Goal: Task Accomplishment & Management: Manage account settings

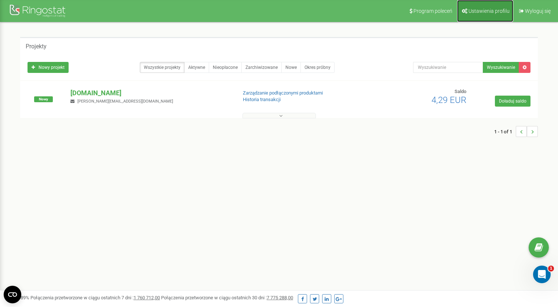
click at [482, 9] on span "Ustawienia profilu" at bounding box center [488, 11] width 41 height 6
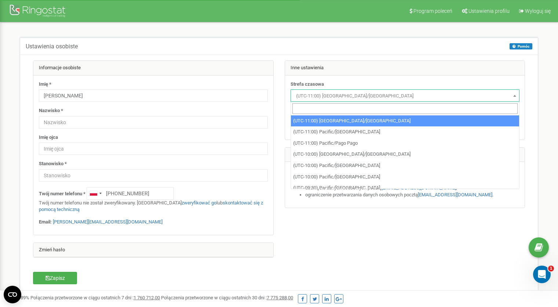
click at [349, 98] on span "(UTC-11:00) Pacific/Midway" at bounding box center [405, 96] width 224 height 10
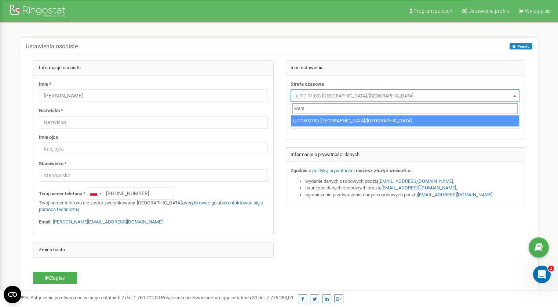
type input "wars"
select select "Europe/Warsaw"
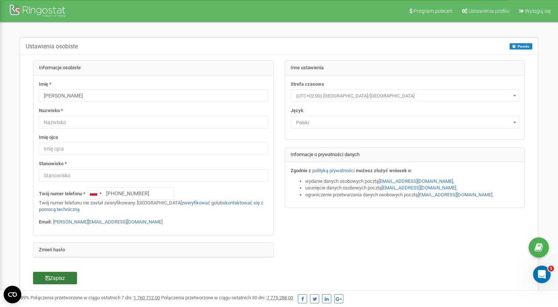
click at [62, 280] on button "Zapisz" at bounding box center [55, 278] width 44 height 12
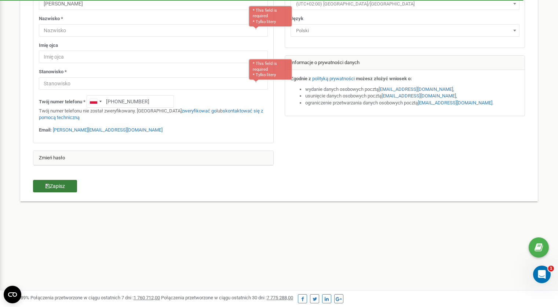
scroll to position [97, 0]
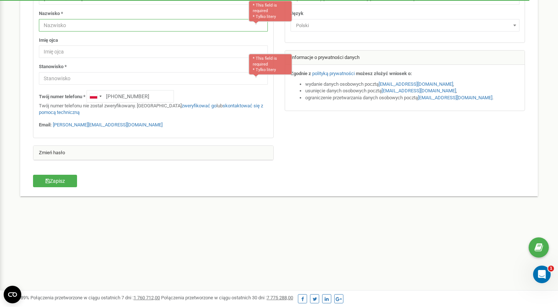
click at [105, 24] on input "text" at bounding box center [153, 25] width 229 height 12
type input "[PERSON_NAME]"
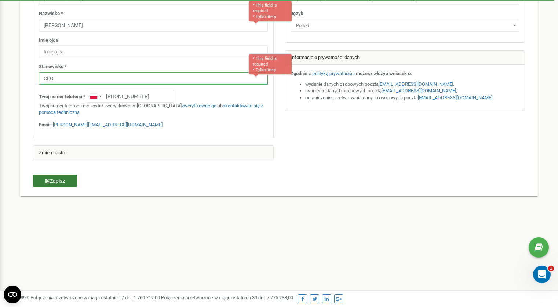
type input "CEO"
drag, startPoint x: 69, startPoint y: 183, endPoint x: 86, endPoint y: 168, distance: 22.8
click at [69, 183] on button "Zapisz" at bounding box center [55, 181] width 44 height 12
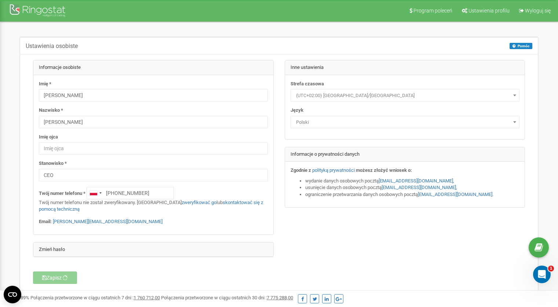
scroll to position [0, 0]
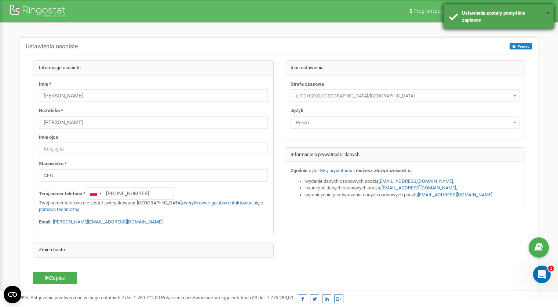
click at [547, 14] on button "×" at bounding box center [548, 13] width 4 height 11
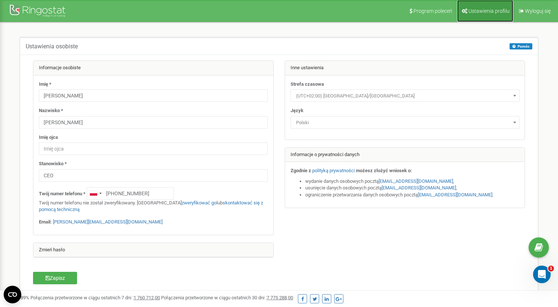
click at [477, 9] on span "Ustawienia profilu" at bounding box center [488, 11] width 41 height 6
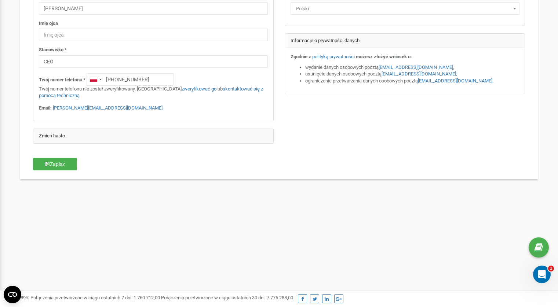
scroll to position [133, 0]
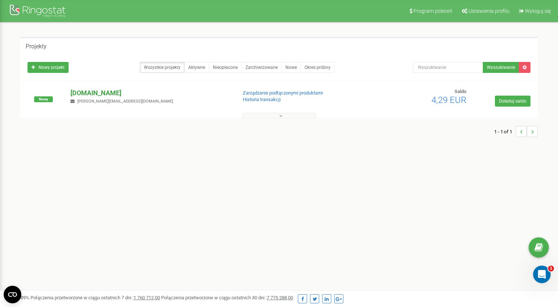
click at [88, 93] on p "[DOMAIN_NAME]" at bounding box center [150, 93] width 160 height 10
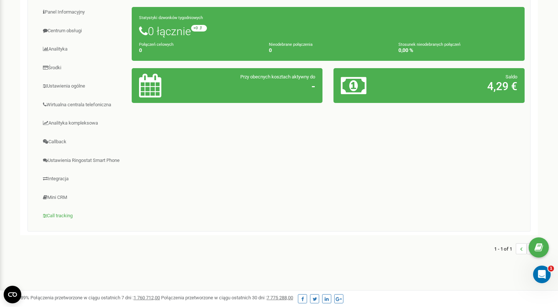
scroll to position [86, 0]
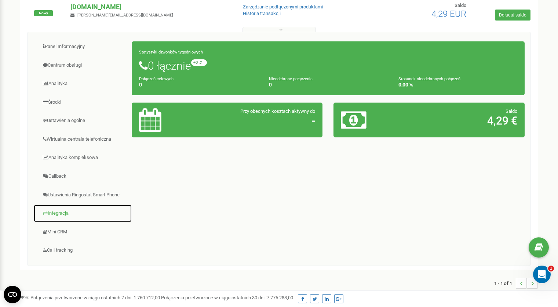
click at [56, 214] on link "Integracja" at bounding box center [82, 214] width 99 height 18
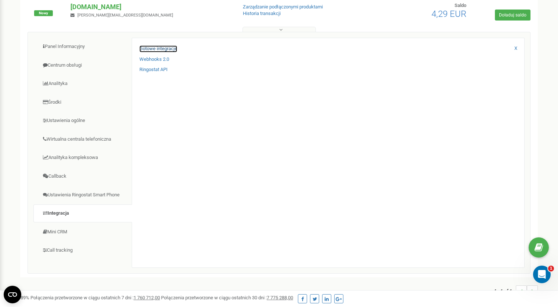
click at [166, 50] on link "Gotowe integracje" at bounding box center [158, 48] width 38 height 7
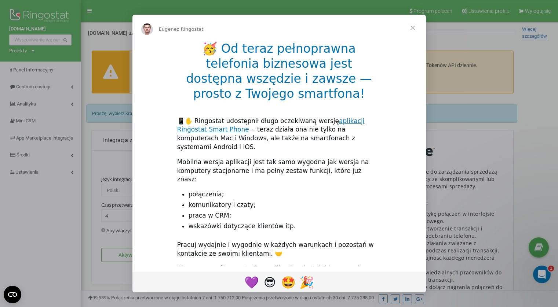
click at [413, 29] on span "Zamknij" at bounding box center [412, 28] width 26 height 26
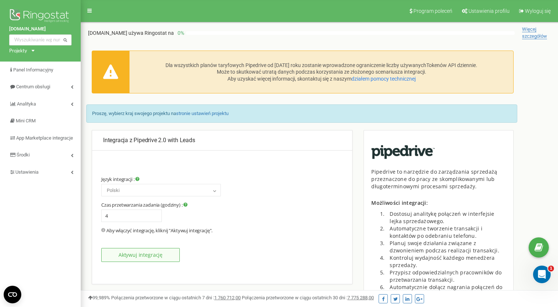
click at [155, 260] on button "Aktywuj integrację" at bounding box center [140, 255] width 78 height 14
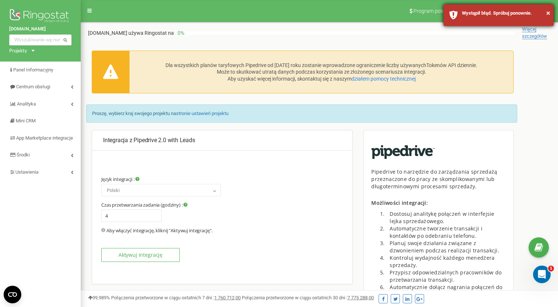
click at [546, 12] on div "Wystąpił błąd. Spróbuj ponownie." at bounding box center [505, 13] width 86 height 7
click at [547, 14] on button "×" at bounding box center [548, 13] width 4 height 11
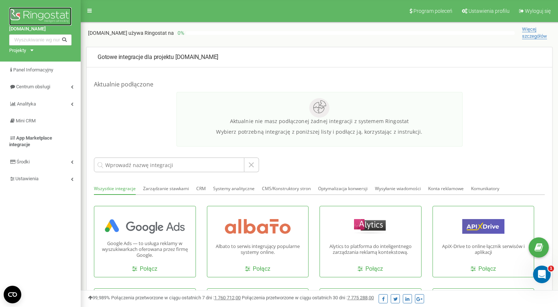
click at [45, 18] on img at bounding box center [40, 16] width 62 height 18
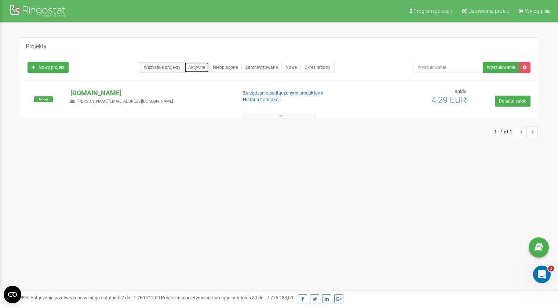
click at [197, 69] on link "Aktywne" at bounding box center [196, 67] width 25 height 11
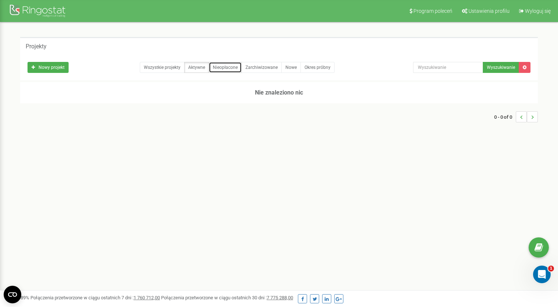
click at [217, 69] on link "Nieopłacone" at bounding box center [225, 67] width 33 height 11
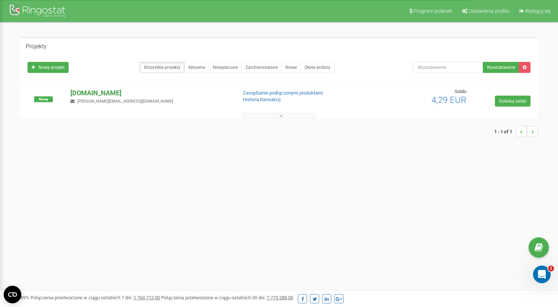
click at [92, 92] on p "[DOMAIN_NAME]" at bounding box center [150, 93] width 160 height 10
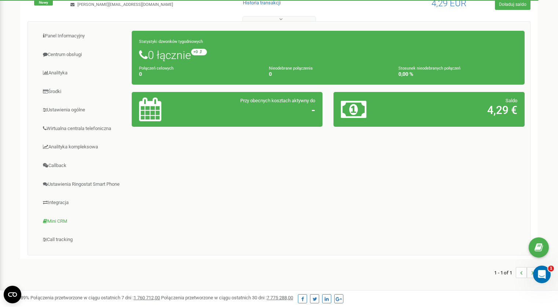
scroll to position [98, 0]
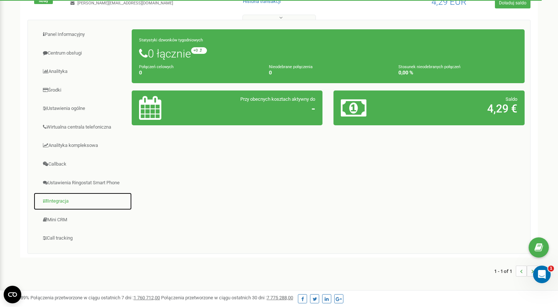
click at [65, 204] on link "Integracja" at bounding box center [82, 201] width 99 height 18
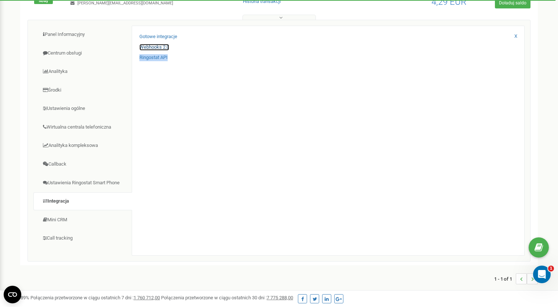
click at [162, 48] on link "Webhooks 2.0" at bounding box center [154, 47] width 30 height 7
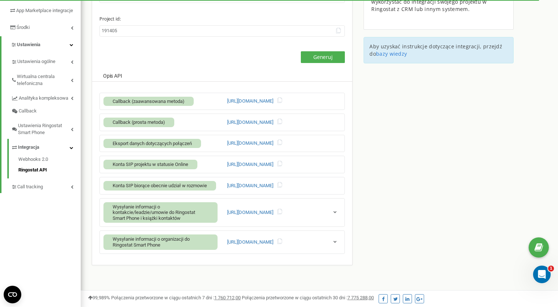
scroll to position [128, 0]
click at [282, 143] on icon at bounding box center [279, 141] width 5 height 5
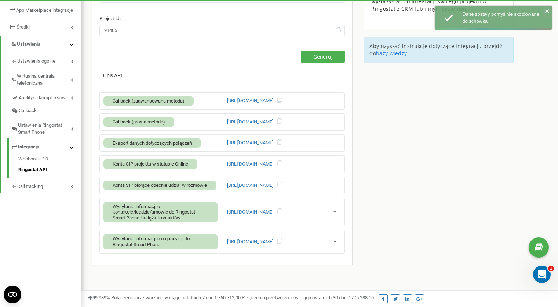
click at [546, 11] on icon "close" at bounding box center [546, 11] width 5 height 6
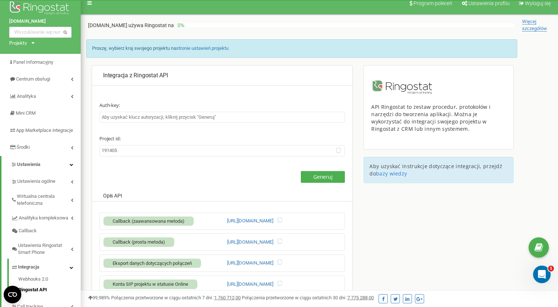
scroll to position [5, 0]
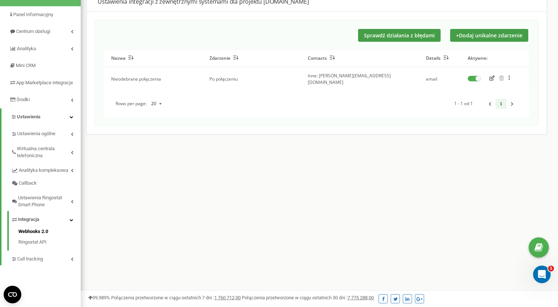
scroll to position [91, 0]
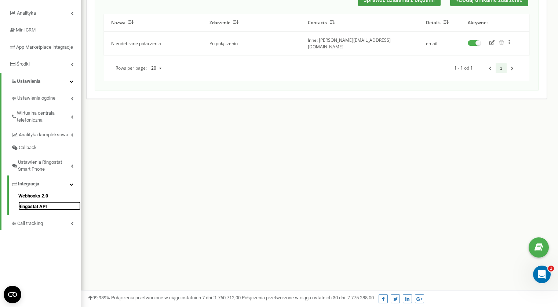
click at [47, 210] on link "Ringostat API" at bounding box center [49, 206] width 62 height 9
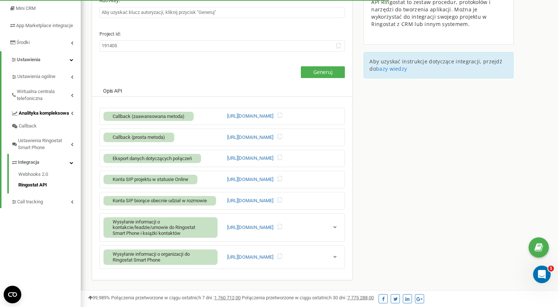
scroll to position [133, 0]
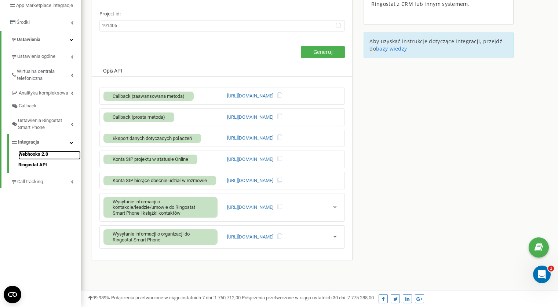
click at [38, 160] on link "Webhooks 2.0" at bounding box center [49, 155] width 62 height 9
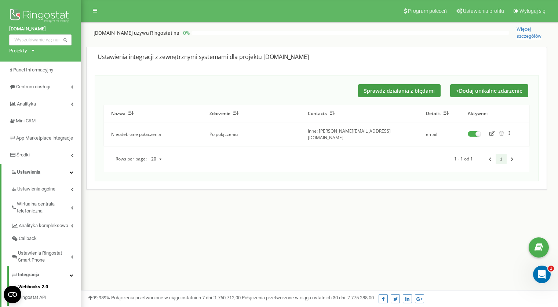
click at [494, 132] on button "button" at bounding box center [492, 134] width 10 height 7
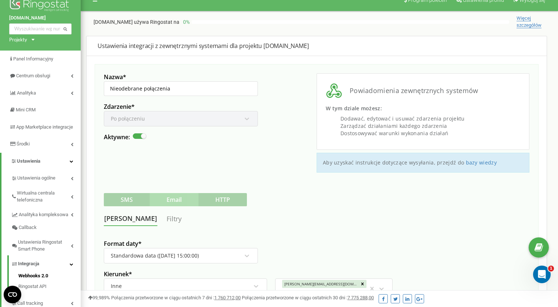
scroll to position [65, 0]
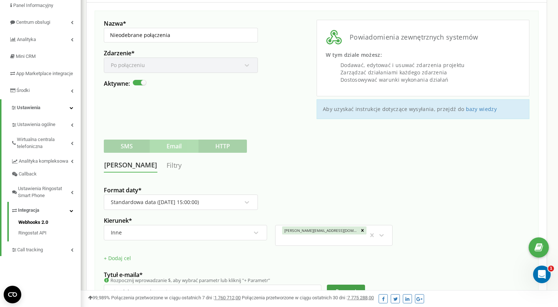
click at [166, 161] on link "Filtry" at bounding box center [174, 166] width 16 height 14
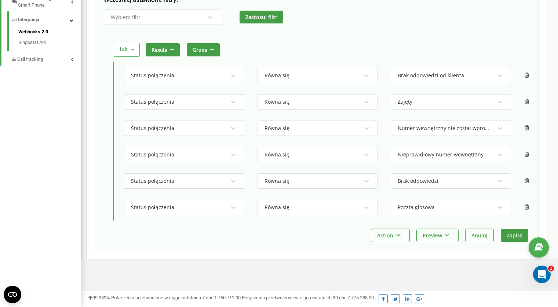
scroll to position [0, 0]
